Goal: Task Accomplishment & Management: Complete application form

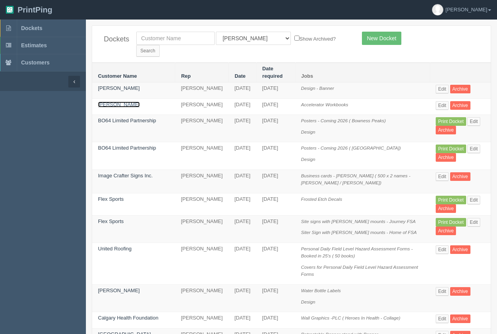
click at [119, 102] on link "Hunter Gillis" at bounding box center [119, 105] width 42 height 6
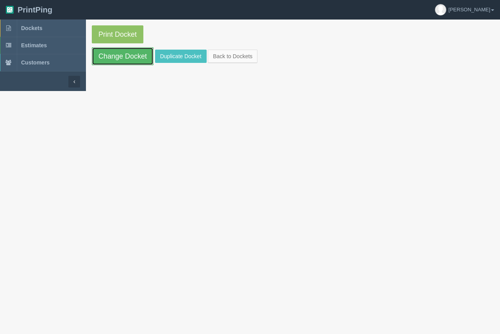
click at [127, 62] on link "Change Docket" at bounding box center [123, 56] width 62 height 18
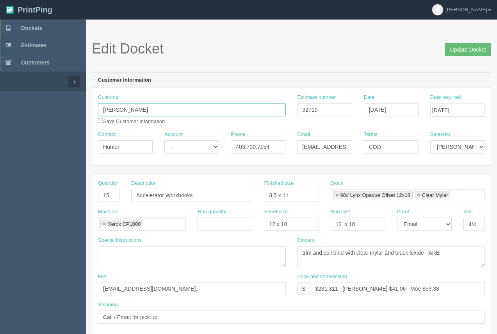
drag, startPoint x: 139, startPoint y: 109, endPoint x: 97, endPoint y: 109, distance: 41.8
click at [97, 109] on div "Customer Hunter Gillis Save Customer Information" at bounding box center [192, 112] width 200 height 37
paste input "PAOC - ABNWT"
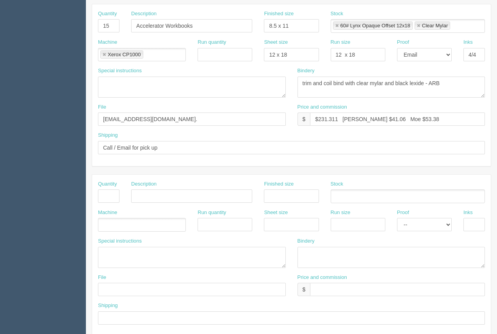
scroll to position [165, 0]
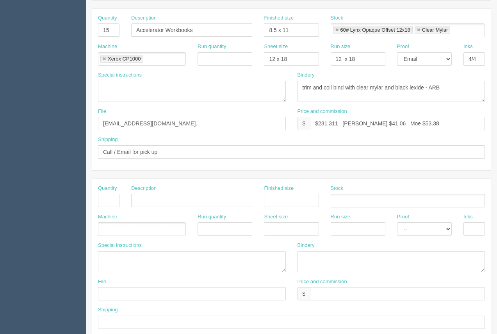
type input "PAOC - ABNWT"
click at [203, 157] on input "Call / Email for pick up" at bounding box center [291, 151] width 387 height 13
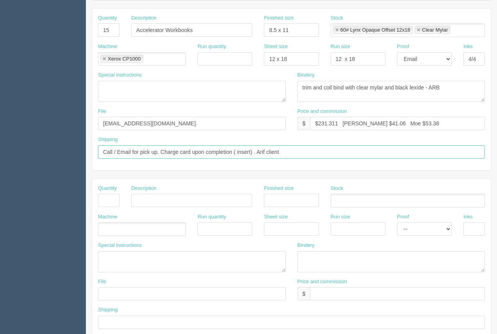
type input "Call / Email for pick up. Charge card upon completion ( insert) . Arif client"
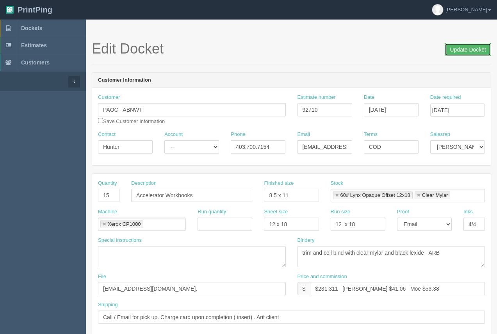
click at [464, 48] on input "Update Docket" at bounding box center [468, 49] width 46 height 13
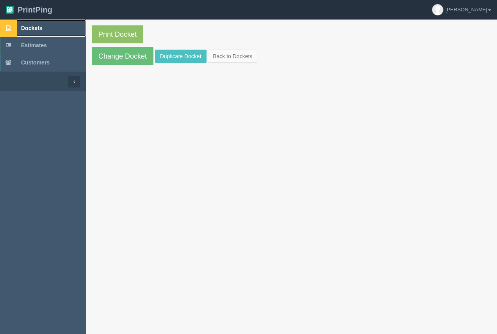
click at [34, 28] on span "Dockets" at bounding box center [31, 28] width 21 height 6
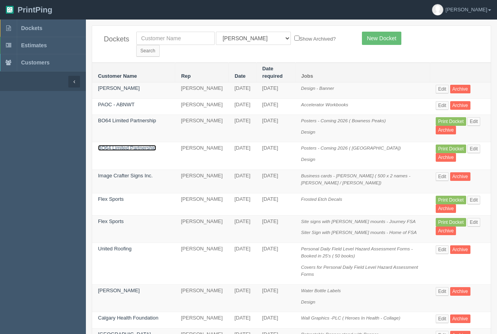
click at [137, 145] on link "BO64 Limited Partnership" at bounding box center [127, 148] width 58 height 6
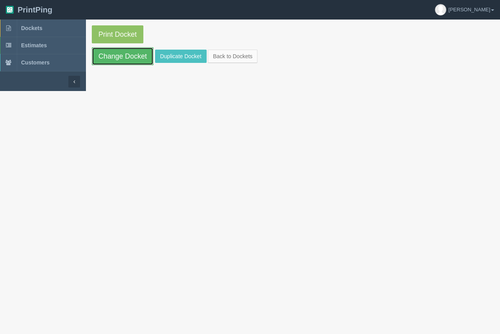
click at [132, 59] on link "Change Docket" at bounding box center [123, 56] width 62 height 18
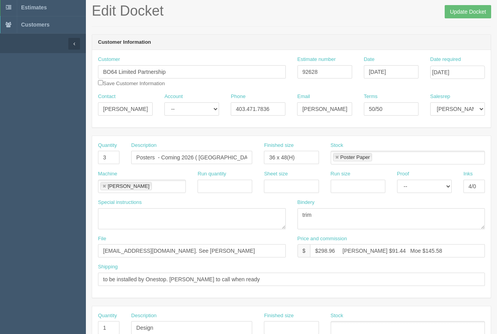
scroll to position [36, 0]
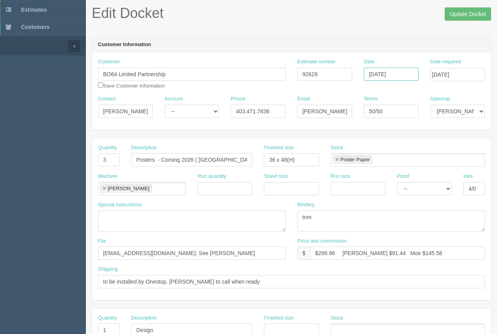
click at [394, 73] on input "[DATE]" at bounding box center [391, 74] width 55 height 13
click at [411, 115] on td "2" at bounding box center [414, 115] width 10 height 11
type input "October 2, 2025"
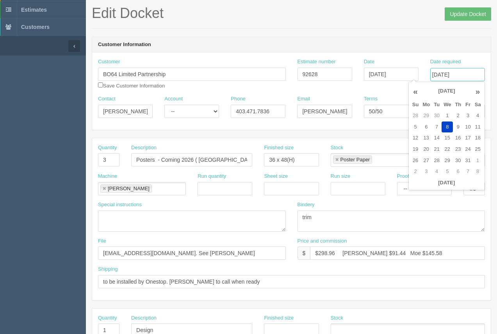
click at [462, 76] on input "[DATE]" at bounding box center [457, 74] width 55 height 13
click at [458, 128] on td "9" at bounding box center [458, 126] width 10 height 11
type input "October 9, 2025"
drag, startPoint x: 419, startPoint y: 40, endPoint x: 415, endPoint y: 50, distance: 11.2
click at [419, 40] on header "Customer Information" at bounding box center [291, 45] width 399 height 16
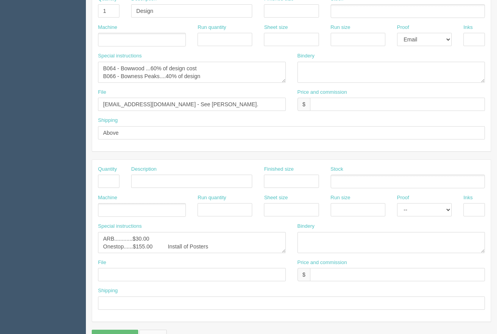
scroll to position [375, 0]
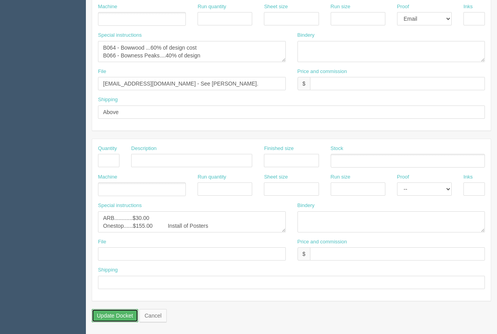
click at [127, 315] on input "Update Docket" at bounding box center [115, 315] width 46 height 13
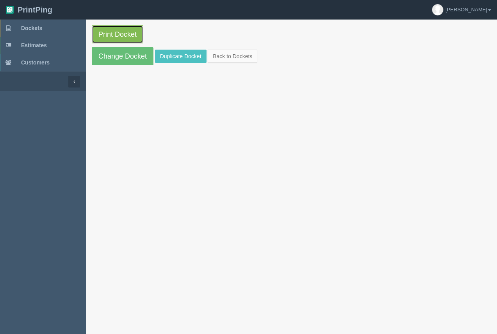
click at [112, 33] on link "Print Docket" at bounding box center [118, 34] width 52 height 18
click at [21, 24] on link "Dockets" at bounding box center [43, 28] width 86 height 17
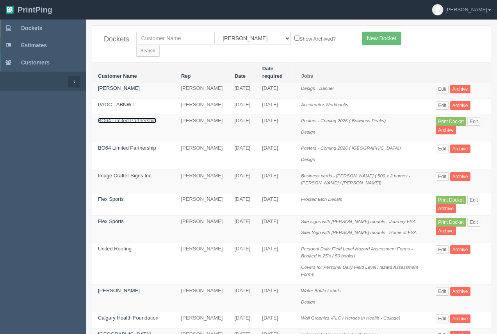
click at [135, 118] on link "BO64 Limited Partnership" at bounding box center [127, 121] width 58 height 6
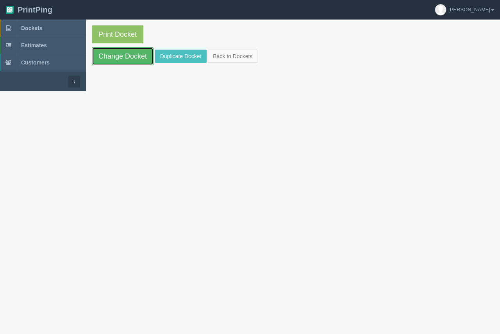
click at [133, 59] on link "Change Docket" at bounding box center [123, 56] width 62 height 18
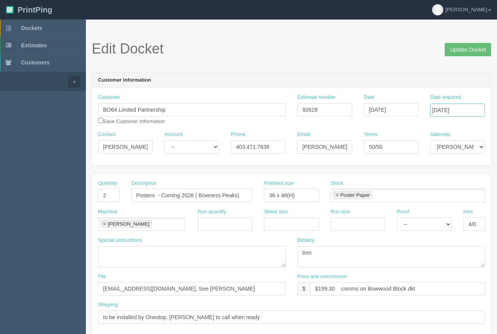
click at [467, 113] on input "[DATE]" at bounding box center [457, 110] width 55 height 13
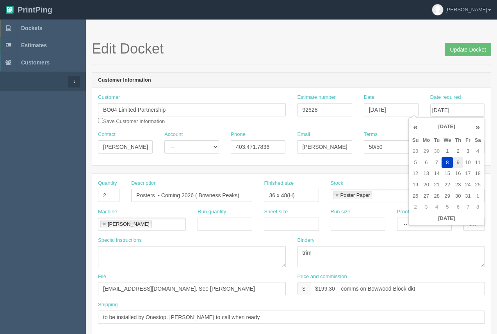
click at [458, 164] on td "9" at bounding box center [458, 162] width 10 height 11
type input "October 9, 2025"
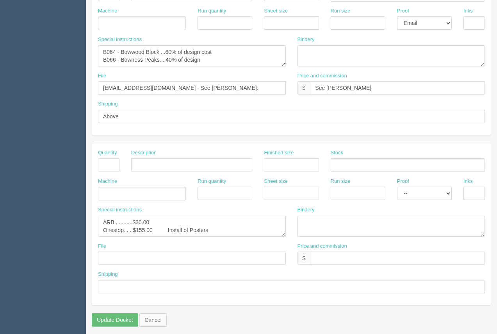
scroll to position [375, 0]
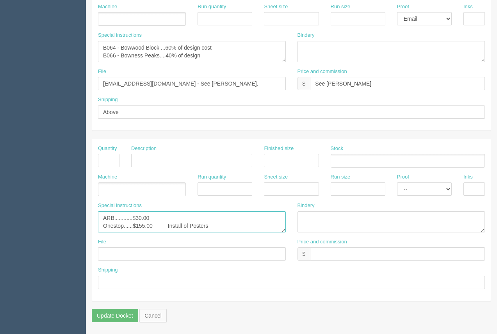
click at [215, 226] on textarea "ARB............$30.00 Onestop......$155.00 Install of Posters" at bounding box center [192, 221] width 188 height 21
drag, startPoint x: 215, startPoint y: 226, endPoint x: 47, endPoint y: 202, distance: 169.6
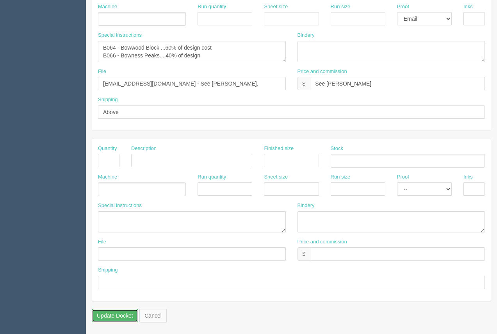
click at [117, 312] on input "Update Docket" at bounding box center [115, 315] width 46 height 13
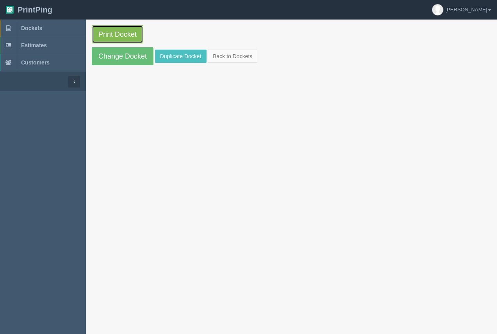
click at [138, 36] on link "Print Docket" at bounding box center [118, 34] width 52 height 18
click at [33, 29] on span "Dockets" at bounding box center [31, 28] width 21 height 6
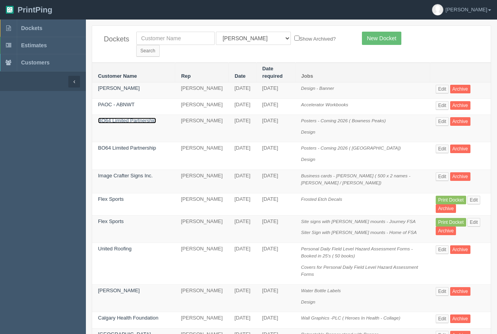
click at [131, 118] on link "BO64 Limited Partnership" at bounding box center [127, 121] width 58 height 6
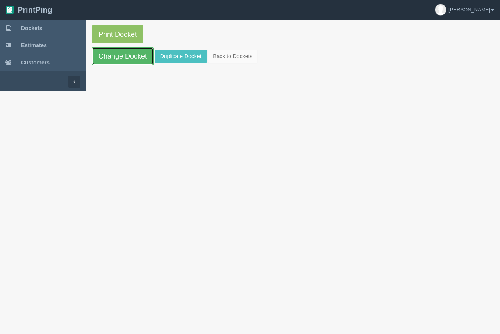
click at [130, 64] on link "Change Docket" at bounding box center [123, 56] width 62 height 18
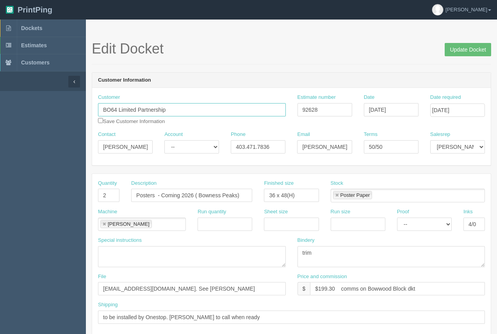
click at [117, 109] on input "BO64 Limited Partnership" at bounding box center [192, 109] width 188 height 13
type input "BO66 Limited Partnership"
click at [456, 48] on input "Update Docket" at bounding box center [468, 49] width 46 height 13
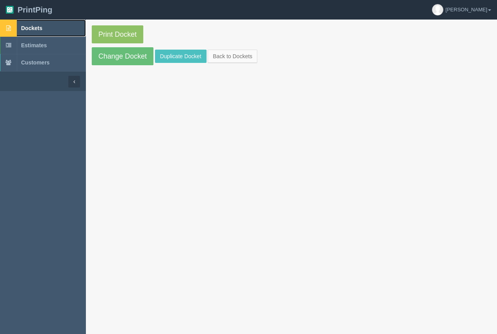
click at [37, 28] on span "Dockets" at bounding box center [31, 28] width 21 height 6
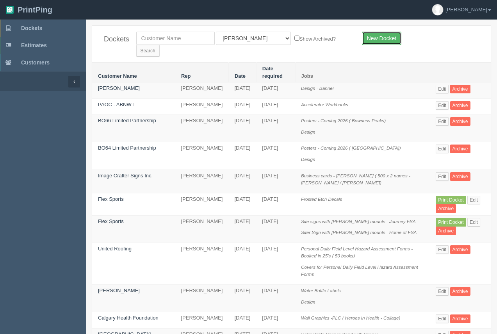
click at [380, 43] on link "New Docket" at bounding box center [381, 38] width 39 height 13
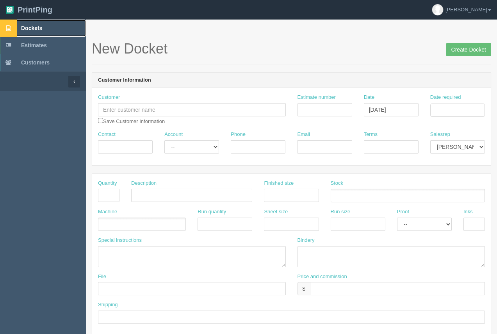
click at [29, 25] on span "Dockets" at bounding box center [31, 28] width 21 height 6
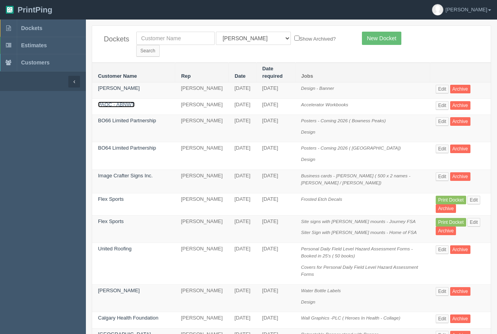
click at [114, 102] on link "PAOC - ABNWT" at bounding box center [116, 105] width 37 height 6
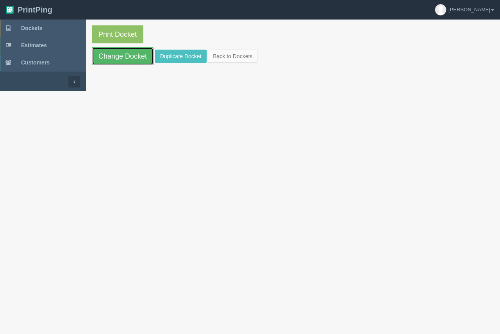
click at [117, 64] on link "Change Docket" at bounding box center [123, 56] width 62 height 18
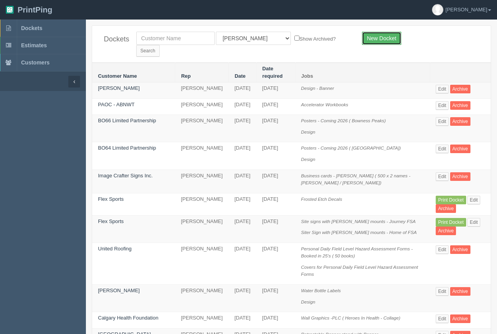
click at [396, 35] on link "New Docket" at bounding box center [381, 38] width 39 height 13
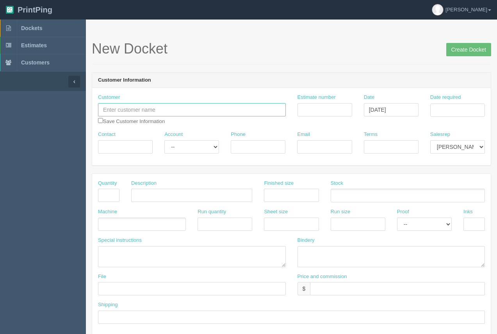
paste input "[PERSON_NAME] Homes"
type input "[PERSON_NAME] Homes"
click at [123, 150] on input "Contact" at bounding box center [125, 146] width 55 height 13
click at [110, 150] on input "JAred Rowson" at bounding box center [125, 146] width 55 height 13
type input "Jared Rowson"
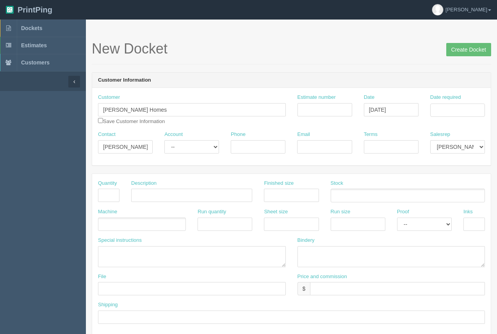
click at [250, 155] on div "Phone" at bounding box center [258, 145] width 66 height 29
click at [250, 150] on input "Phone" at bounding box center [258, 146] width 55 height 13
type input "403.708.6871"
paste input "jared@trumanhomes.com"
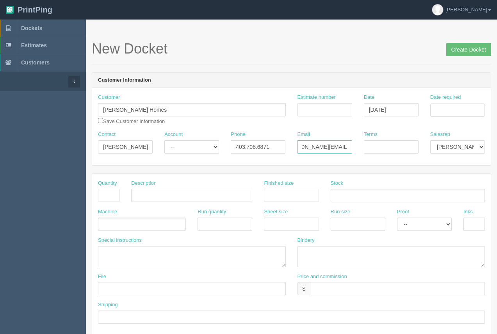
type input "jared@trumanhomes.com"
click at [412, 149] on input "Terms" at bounding box center [391, 146] width 55 height 13
type input "50/50"
click at [446, 113] on input "Date required" at bounding box center [457, 110] width 55 height 13
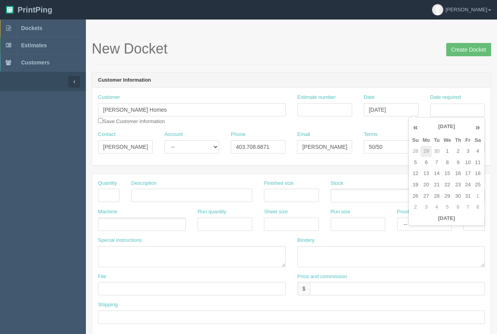
click at [430, 152] on td "29" at bounding box center [426, 151] width 11 height 11
click at [456, 197] on td "2" at bounding box center [458, 196] width 10 height 11
click at [416, 126] on th "«" at bounding box center [416, 127] width 11 height 16
click at [459, 149] on td "2" at bounding box center [458, 151] width 10 height 11
type input "October 2, 2025"
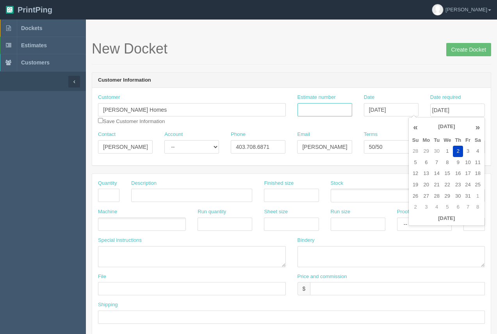
click at [316, 110] on input "Estimate number" at bounding box center [325, 109] width 55 height 13
type input "92715"
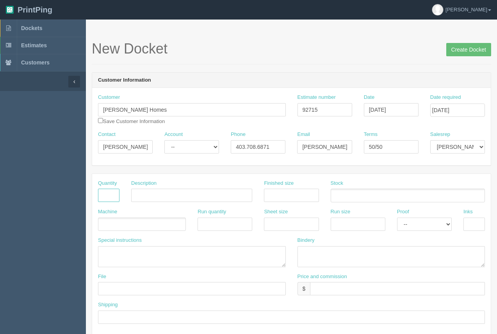
click at [104, 195] on input "text" at bounding box center [108, 195] width 21 height 13
type input "10"
click at [136, 195] on input "text" at bounding box center [191, 195] width 121 height 13
type input "C"
type input "Wire- O Bound Booklets - WYLDE"
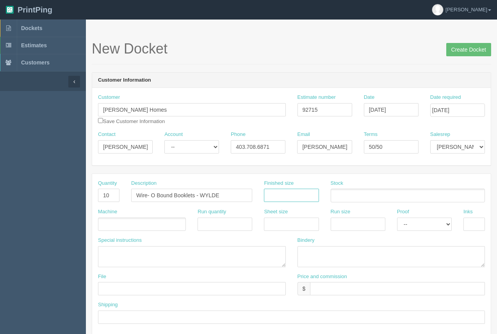
click at [283, 193] on input "text" at bounding box center [291, 195] width 55 height 13
type input "1"
type input "17" x 11""
click at [346, 199] on ul at bounding box center [408, 196] width 154 height 14
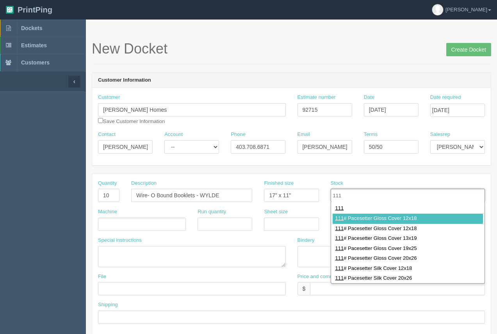
type input "111"
type input "111# Pacesetter Gloss Cover 12x18"
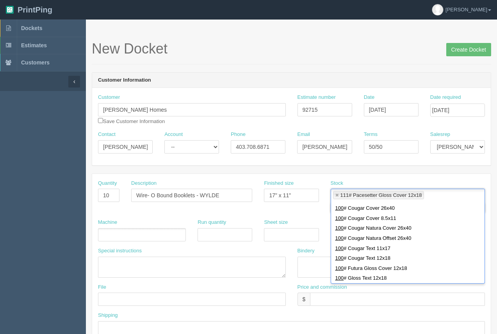
scroll to position [83, 0]
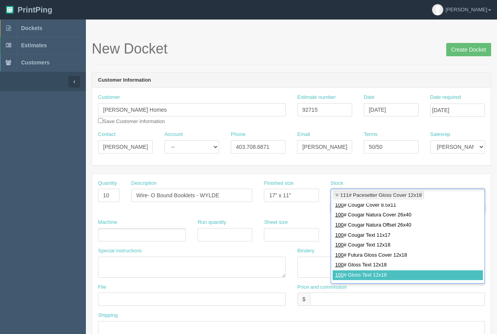
type input "100"
type input "111# Pacesetter Gloss Cover 12x18,100# Gloss Text 12x18"
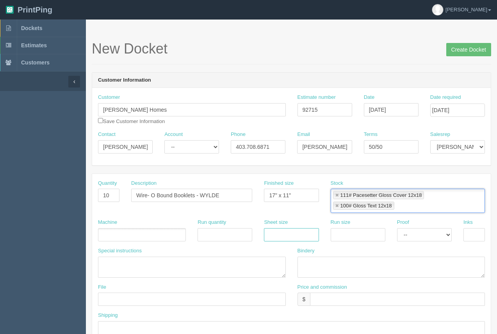
click at [273, 232] on input "text" at bounding box center [291, 234] width 55 height 13
type input "12 x 18"
click at [359, 226] on div "Run size" at bounding box center [358, 230] width 55 height 23
click at [357, 234] on input "text" at bounding box center [358, 234] width 55 height 13
type input "12 x 18"
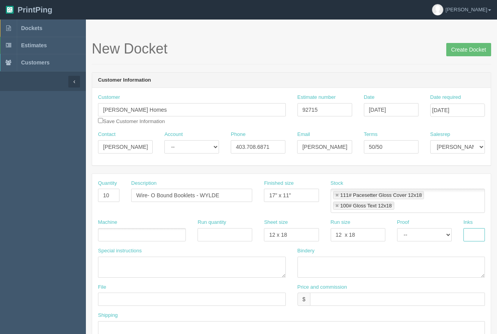
click at [472, 239] on input "text" at bounding box center [474, 234] width 21 height 13
type input "4/4"
click at [152, 235] on ul at bounding box center [142, 235] width 88 height 14
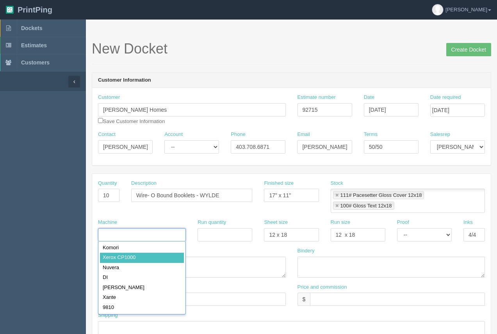
type input "Xerox CP1000"
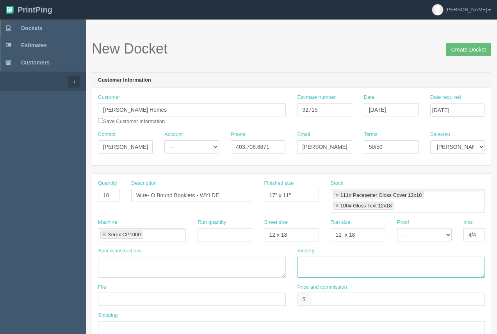
click at [337, 267] on textarea at bounding box center [392, 267] width 188 height 21
type textarea "trim and wire-o bind ( gold) - ARB"
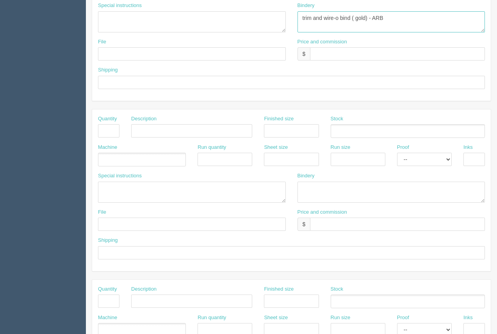
scroll to position [386, 0]
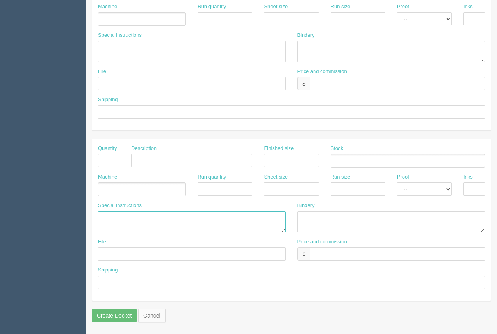
click at [112, 215] on textarea at bounding box center [192, 221] width 188 height 21
type textarea "ARB....$61.45 #12645"
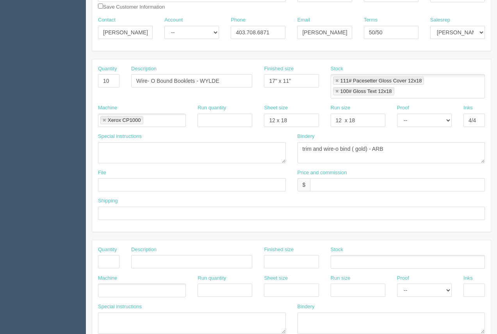
scroll to position [121, 0]
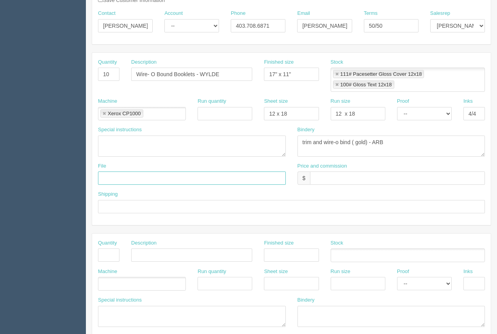
click at [139, 178] on input "text" at bounding box center [192, 177] width 188 height 13
type input "Truman Hoimes _Septmeber 2025 - Booklets _WYLDE"
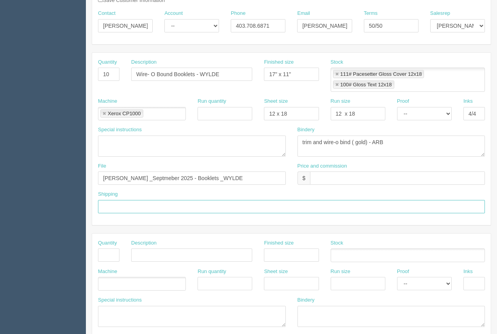
click at [126, 207] on input "text" at bounding box center [291, 206] width 387 height 13
type input "Call / Email for pick up"
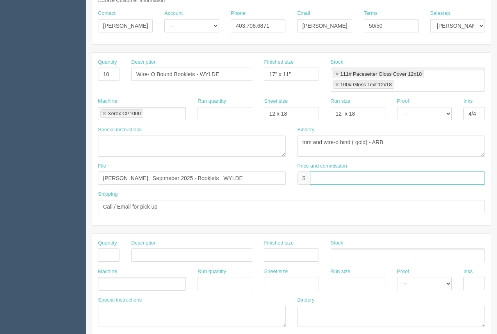
click at [336, 175] on input "text" at bounding box center [397, 177] width 175 height 13
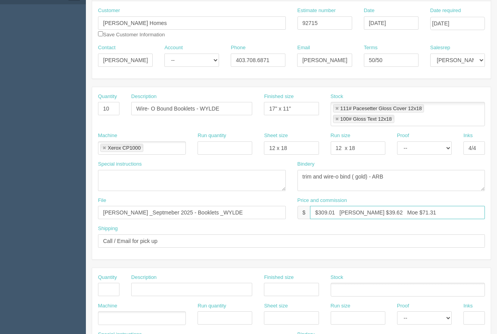
scroll to position [87, 0]
type input "$309.01 Arif $39.62 Moe $71.31"
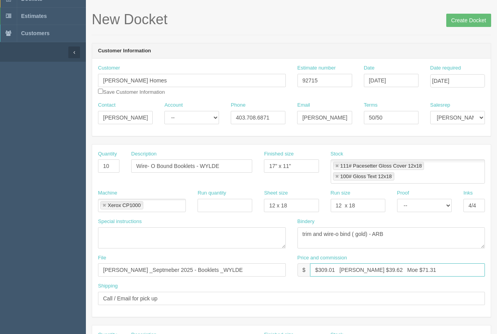
scroll to position [0, 0]
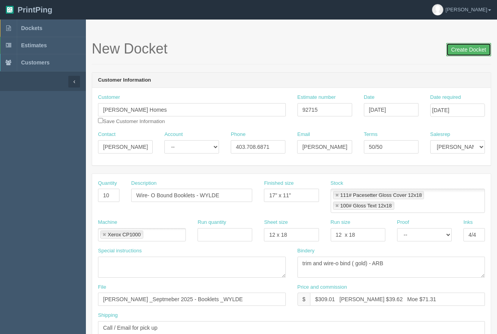
click at [462, 48] on input "Create Docket" at bounding box center [468, 49] width 45 height 13
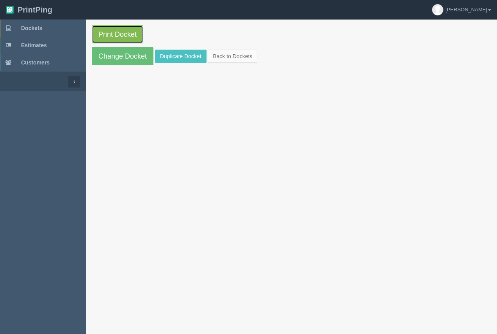
click at [96, 38] on link "Print Docket" at bounding box center [118, 34] width 52 height 18
click at [38, 29] on span "Dockets" at bounding box center [31, 28] width 21 height 6
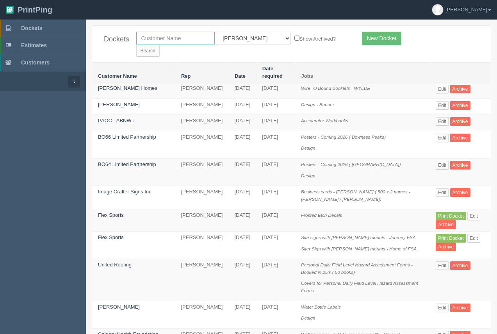
click at [180, 40] on input "text" at bounding box center [175, 38] width 79 height 13
type input "united roofing"
click at [324, 45] on div "Dockets united roofing All Users [PERSON_NAME] Test 1 [PERSON_NAME] [PERSON_NAM…" at bounding box center [291, 44] width 399 height 37
click at [160, 45] on input "Search" at bounding box center [147, 51] width 23 height 12
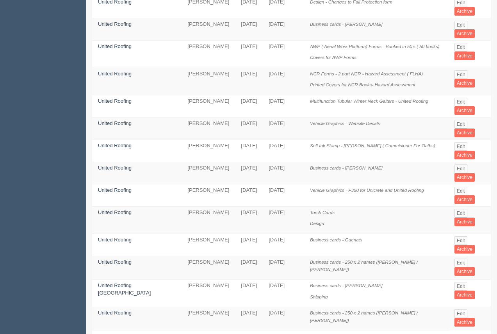
scroll to position [402, 0]
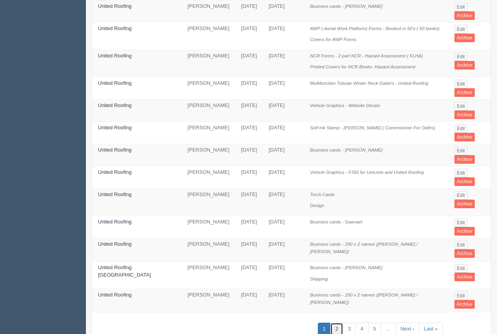
click at [333, 323] on link "2" at bounding box center [336, 329] width 13 height 13
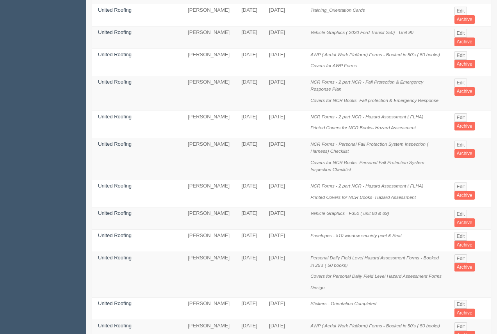
scroll to position [312, 0]
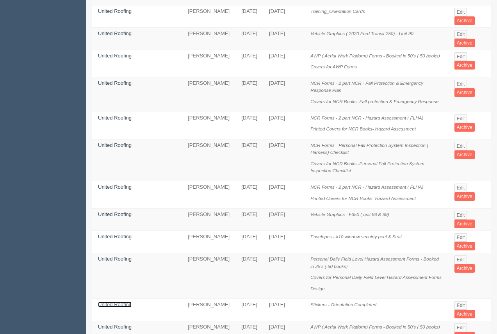
click at [123, 302] on link "United Roofing" at bounding box center [115, 305] width 34 height 6
drag, startPoint x: 123, startPoint y: 278, endPoint x: 130, endPoint y: 222, distance: 56.2
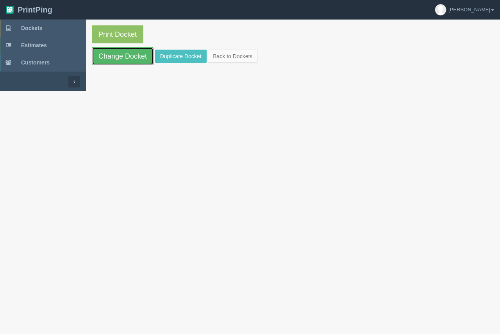
click at [138, 63] on link "Change Docket" at bounding box center [123, 56] width 62 height 18
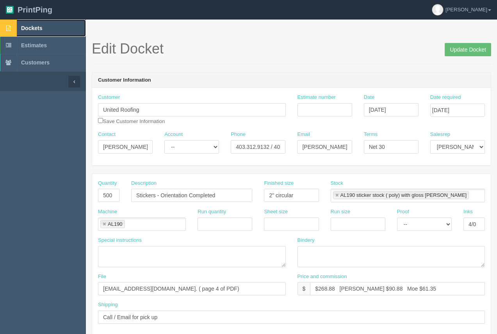
click at [37, 26] on span "Dockets" at bounding box center [31, 28] width 21 height 6
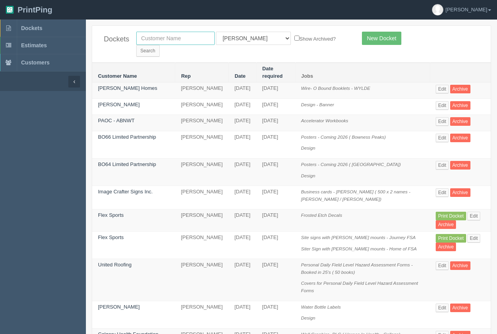
click at [159, 43] on input "text" at bounding box center [175, 38] width 79 height 13
type input "village honda"
click at [160, 45] on input "Search" at bounding box center [147, 51] width 23 height 12
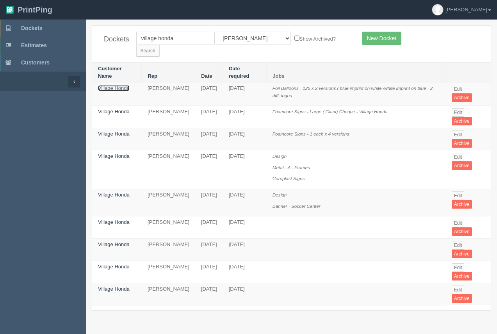
click at [122, 85] on link "Village Honda" at bounding box center [114, 88] width 32 height 6
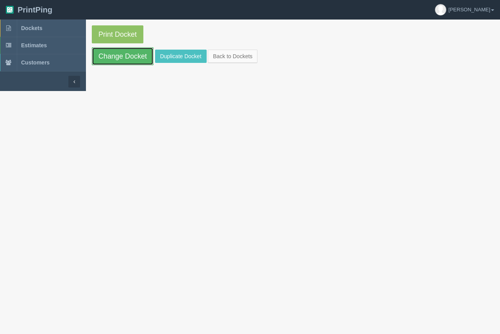
click at [126, 62] on link "Change Docket" at bounding box center [123, 56] width 62 height 18
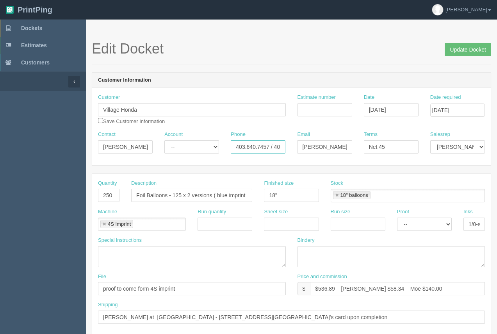
click at [263, 148] on input "403.640.7457 / 403.470.4276" at bounding box center [258, 146] width 55 height 13
click at [267, 149] on input "403.640.7457 / 403.470.4276" at bounding box center [258, 146] width 55 height 13
click at [269, 147] on input "403.640.7457 / 403.470.4276" at bounding box center [258, 146] width 55 height 13
type input "403.930.4584 / 403.470.4276"
drag, startPoint x: 270, startPoint y: 146, endPoint x: 233, endPoint y: 146, distance: 37.5
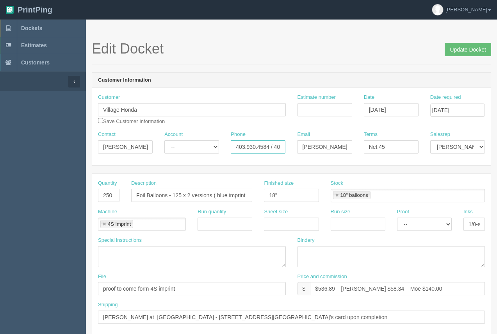
click at [228, 147] on div "Phone 403.930.4584 / 403.470.4276" at bounding box center [258, 145] width 66 height 29
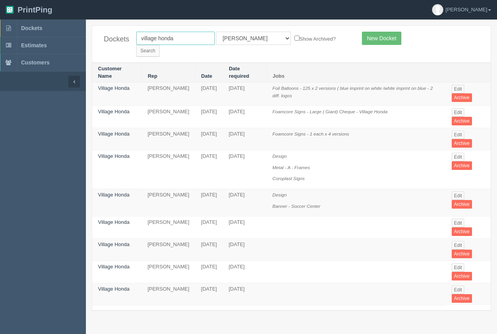
drag, startPoint x: 177, startPoint y: 37, endPoint x: 130, endPoint y: 43, distance: 46.5
click at [130, 43] on div "village honda All Users Ali Ali Test 1 Aly Amy Ankit Arif Brandon Dan France Gr…" at bounding box center [243, 44] width 226 height 25
type input "wood automotive"
click at [160, 45] on input "Search" at bounding box center [147, 51] width 23 height 12
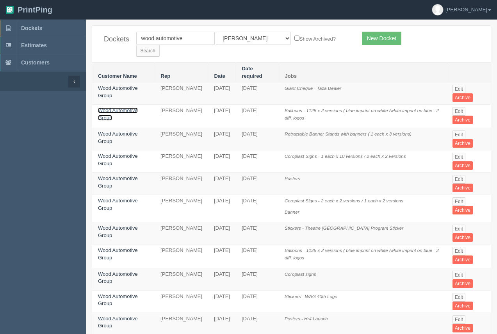
click at [113, 107] on link "Wood Automotive Group" at bounding box center [118, 113] width 40 height 13
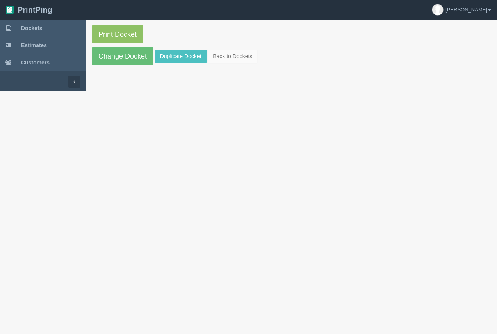
drag, startPoint x: 113, startPoint y: 91, endPoint x: 121, endPoint y: 61, distance: 31.3
click at [123, 57] on link "Change Docket" at bounding box center [123, 56] width 62 height 18
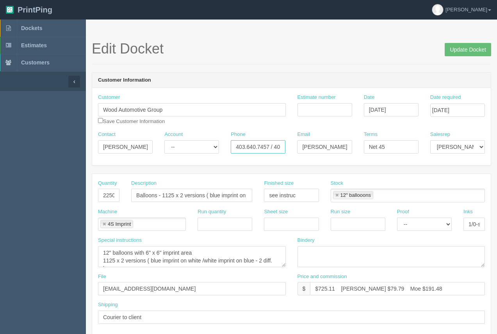
drag, startPoint x: 270, startPoint y: 146, endPoint x: 218, endPoint y: 144, distance: 51.6
click at [218, 144] on div "Contact [PERSON_NAME] Account -- Existing Client Allrush Client Rep Client Phon…" at bounding box center [291, 145] width 399 height 29
paste input "930.4584"
type input "403.930.4584 / 403.470.4276"
click at [453, 52] on input "Update Docket" at bounding box center [468, 49] width 46 height 13
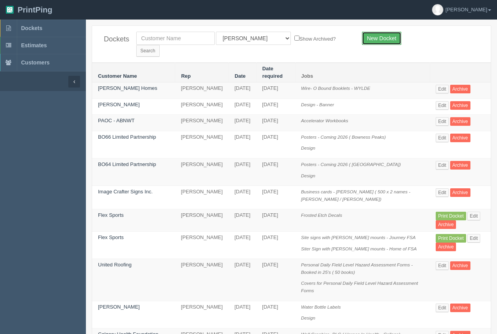
click at [381, 38] on link "New Docket" at bounding box center [381, 38] width 39 height 13
